Goal: Check status

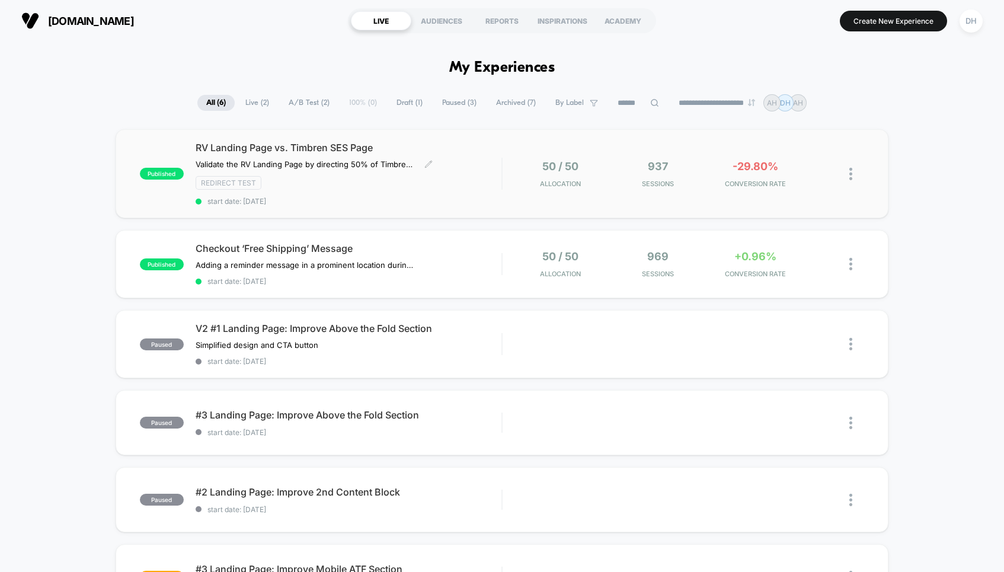
click at [427, 143] on span "RV Landing Page vs. Timbren SES Page" at bounding box center [349, 148] width 306 height 12
